Goal: Find specific page/section: Find specific page/section

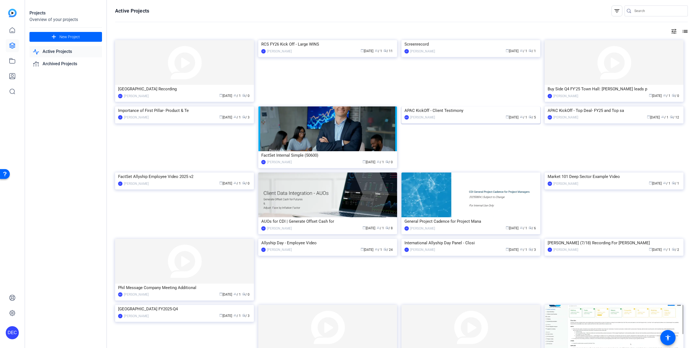
click at [458, 106] on img at bounding box center [470, 106] width 139 height 0
click at [628, 106] on img at bounding box center [613, 106] width 139 height 0
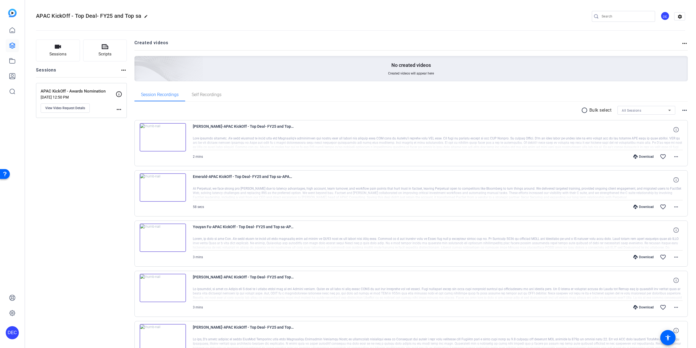
click at [67, 199] on div "Sessions Scripts Sessions more_horiz APAC KickOff - Awards Nomination [DATE] 12…" at bounding box center [81, 342] width 91 height 605
